Goal: Navigation & Orientation: Find specific page/section

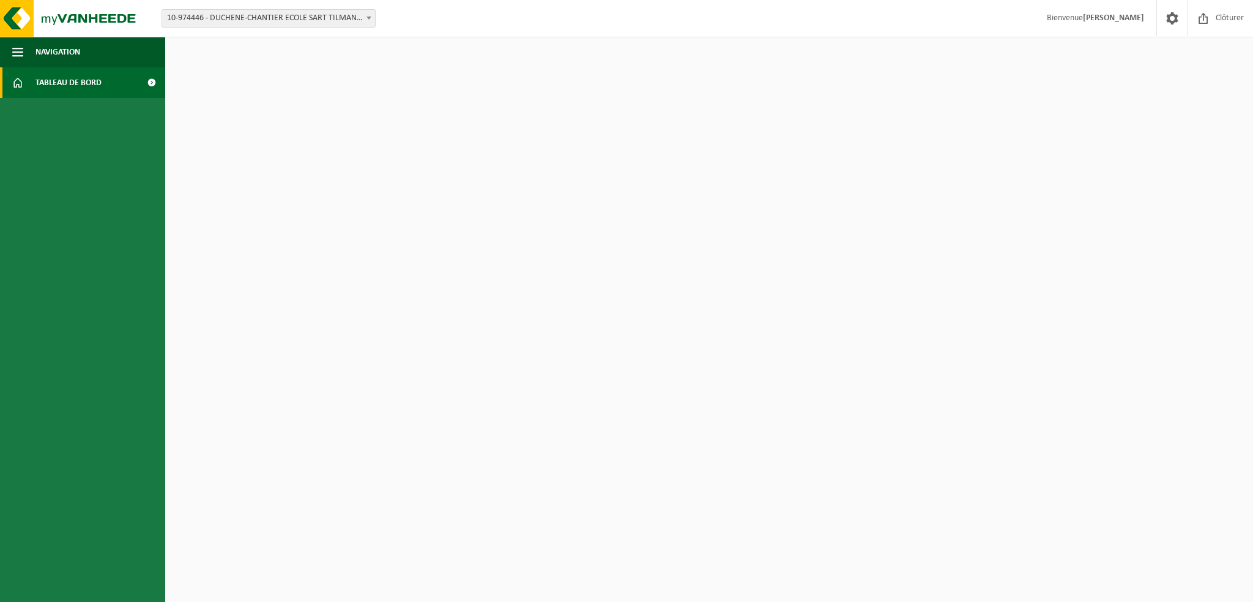
click at [117, 84] on link "Tableau de bord" at bounding box center [82, 82] width 165 height 31
click at [32, 49] on button "Navigation" at bounding box center [82, 52] width 165 height 31
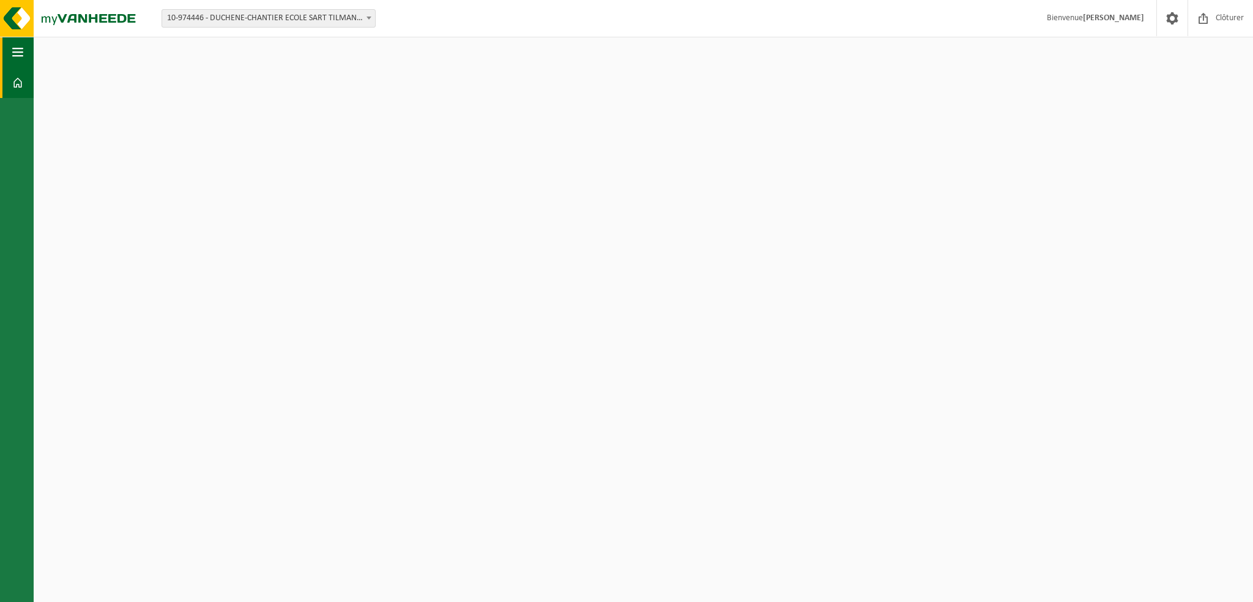
click at [32, 49] on button "Navigation" at bounding box center [17, 52] width 34 height 31
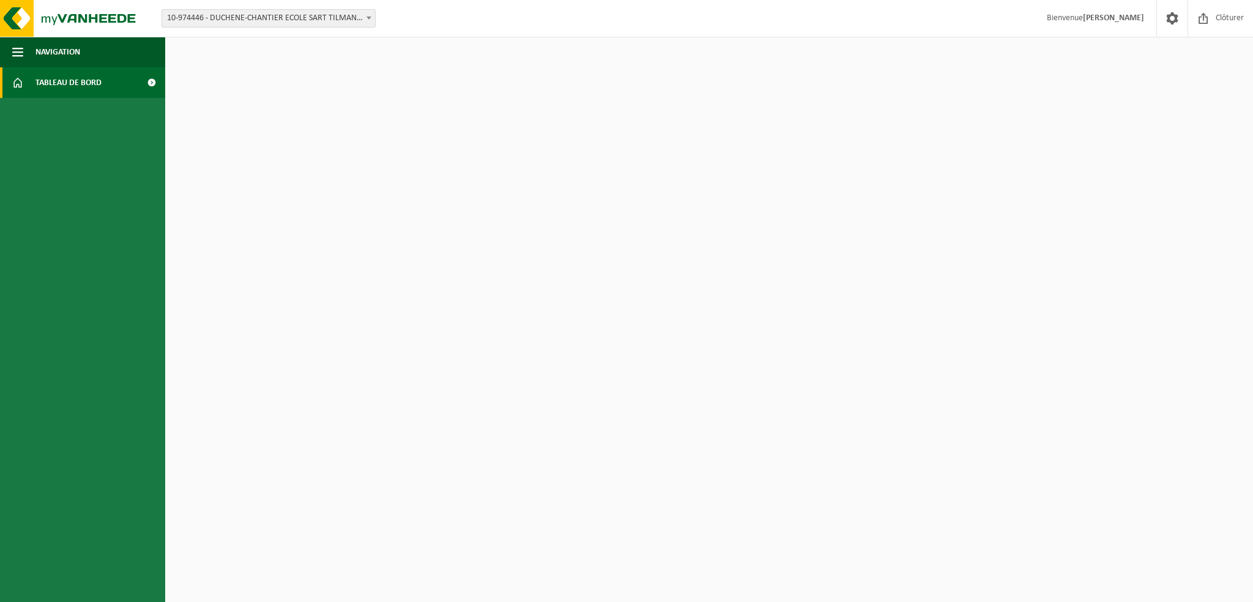
click at [127, 89] on link "Tableau de bord" at bounding box center [82, 82] width 165 height 31
click at [154, 80] on span at bounding box center [152, 82] width 28 height 31
click at [1098, 23] on strong "[PERSON_NAME]" at bounding box center [1113, 17] width 61 height 9
click at [1168, 18] on span at bounding box center [1172, 18] width 18 height 36
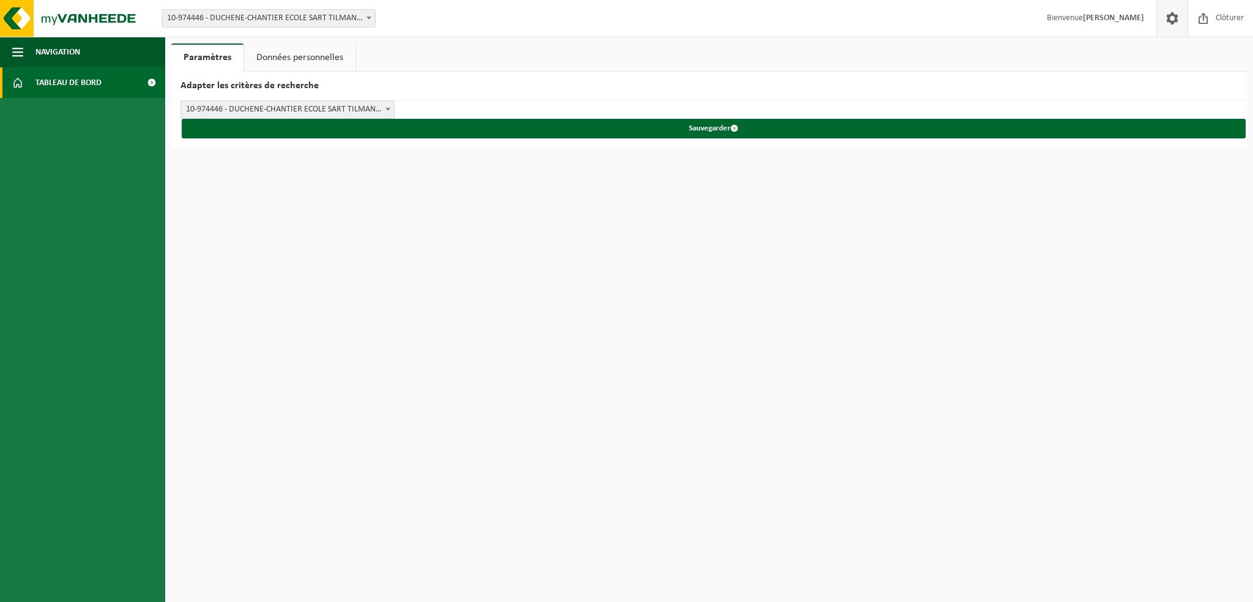
click at [105, 84] on link "Tableau de bord" at bounding box center [82, 82] width 165 height 31
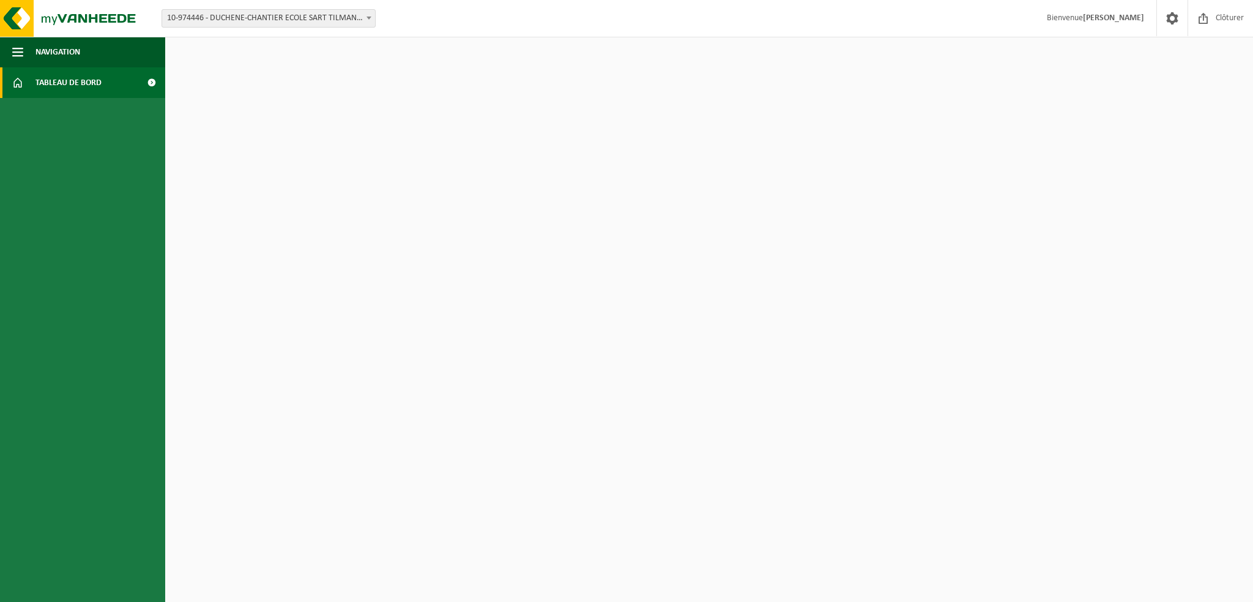
click at [277, 17] on span "10-974446 - DUCHENE-CHANTIER ECOLE SART TILMAN - ANGLEUR" at bounding box center [268, 18] width 213 height 17
